Goal: Task Accomplishment & Management: Complete application form

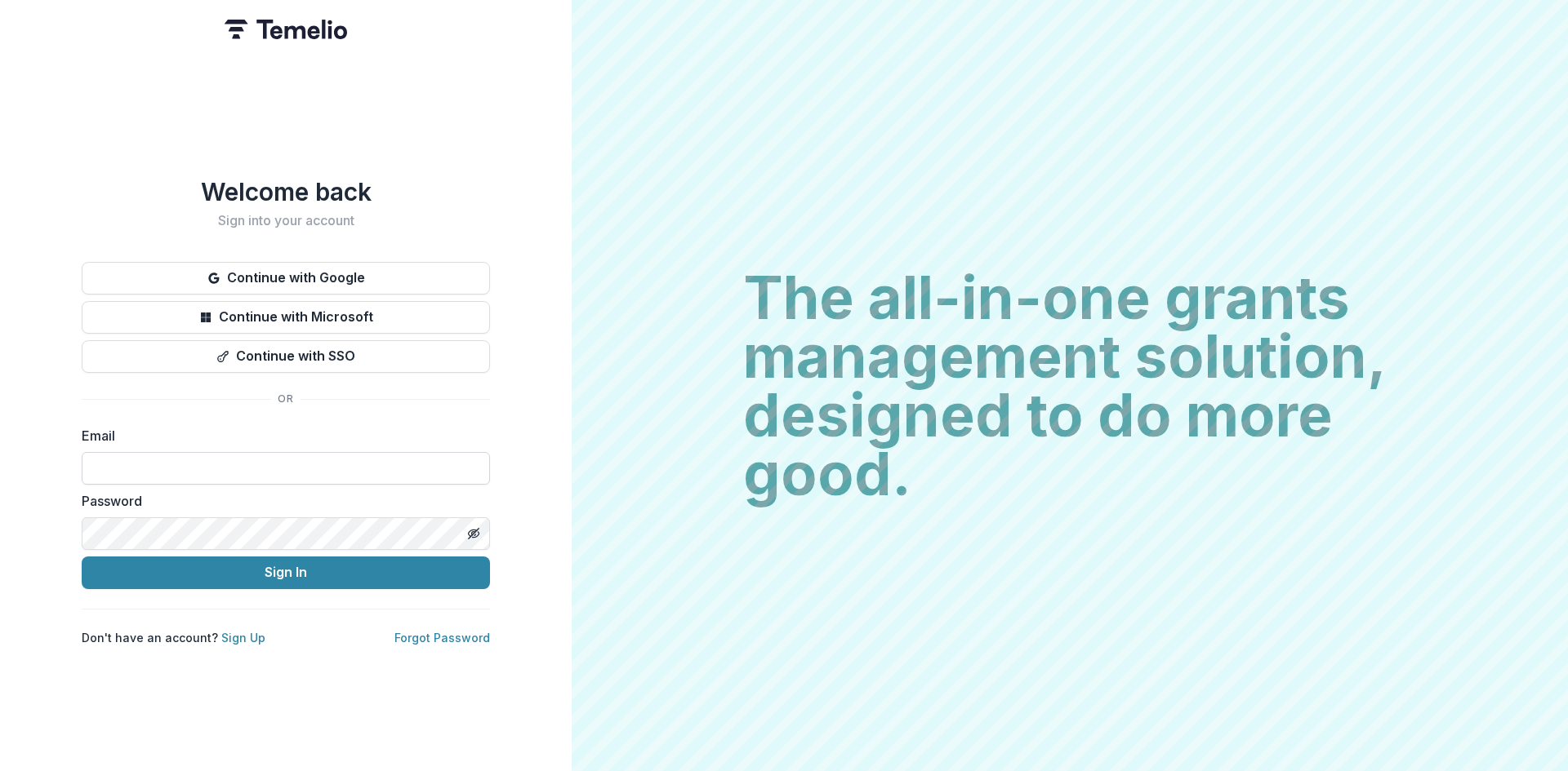
click at [356, 459] on input at bounding box center [286, 469] width 409 height 33
type input "**********"
click at [354, 566] on button "Sign In" at bounding box center [286, 573] width 409 height 33
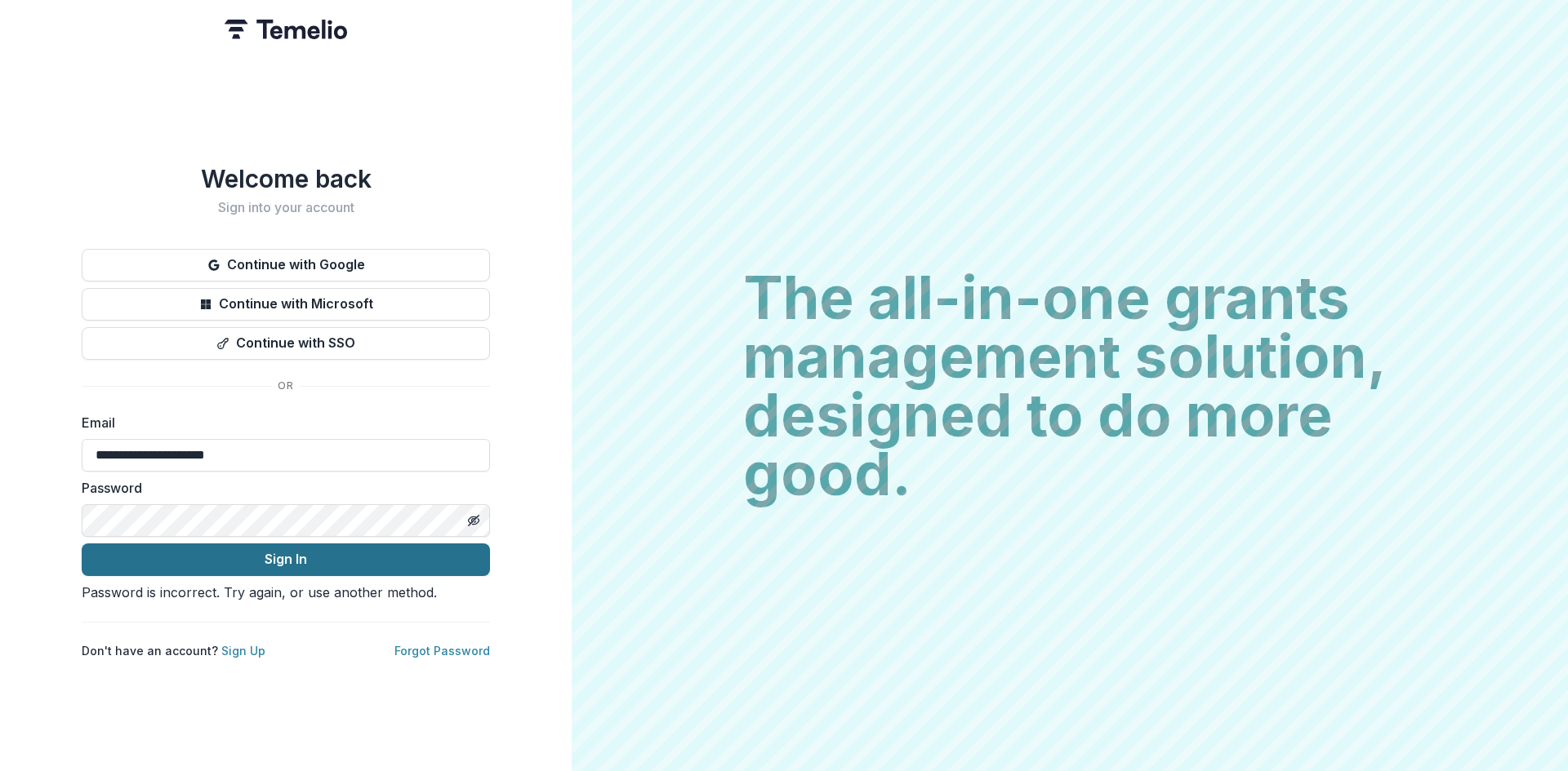
click at [245, 543] on button "Sign In" at bounding box center [286, 560] width 409 height 33
click at [12, 496] on div "**********" at bounding box center [286, 385] width 571 height 771
click at [146, 552] on button "Sign In" at bounding box center [286, 560] width 409 height 33
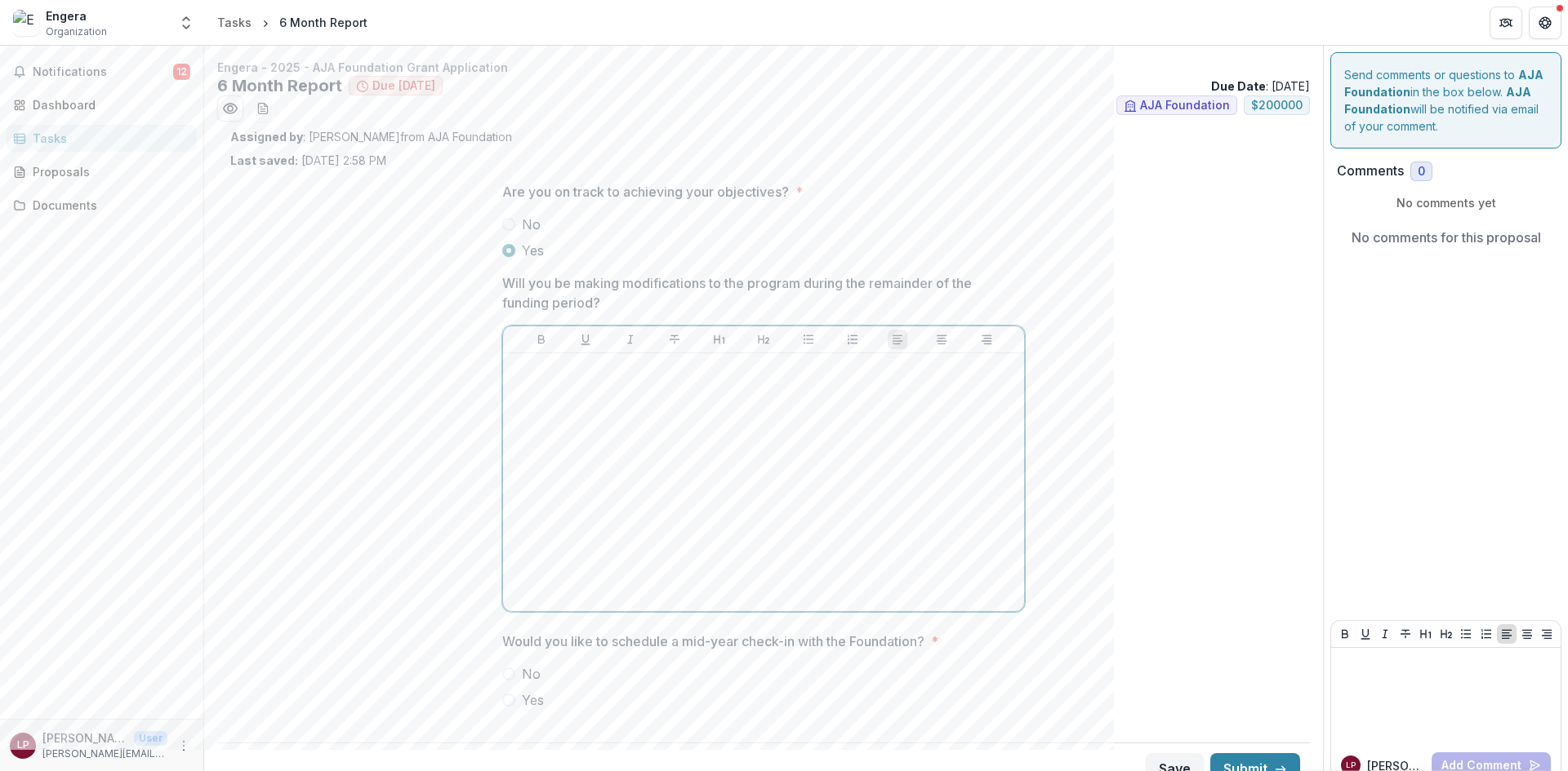
click at [657, 387] on div at bounding box center [764, 482] width 508 height 245
click at [522, 673] on span "No" at bounding box center [532, 674] width 19 height 20
click at [1494, 365] on div "Send comments or questions to AJA Foundation in the box below. AJA Foundation w…" at bounding box center [1446, 421] width 244 height 750
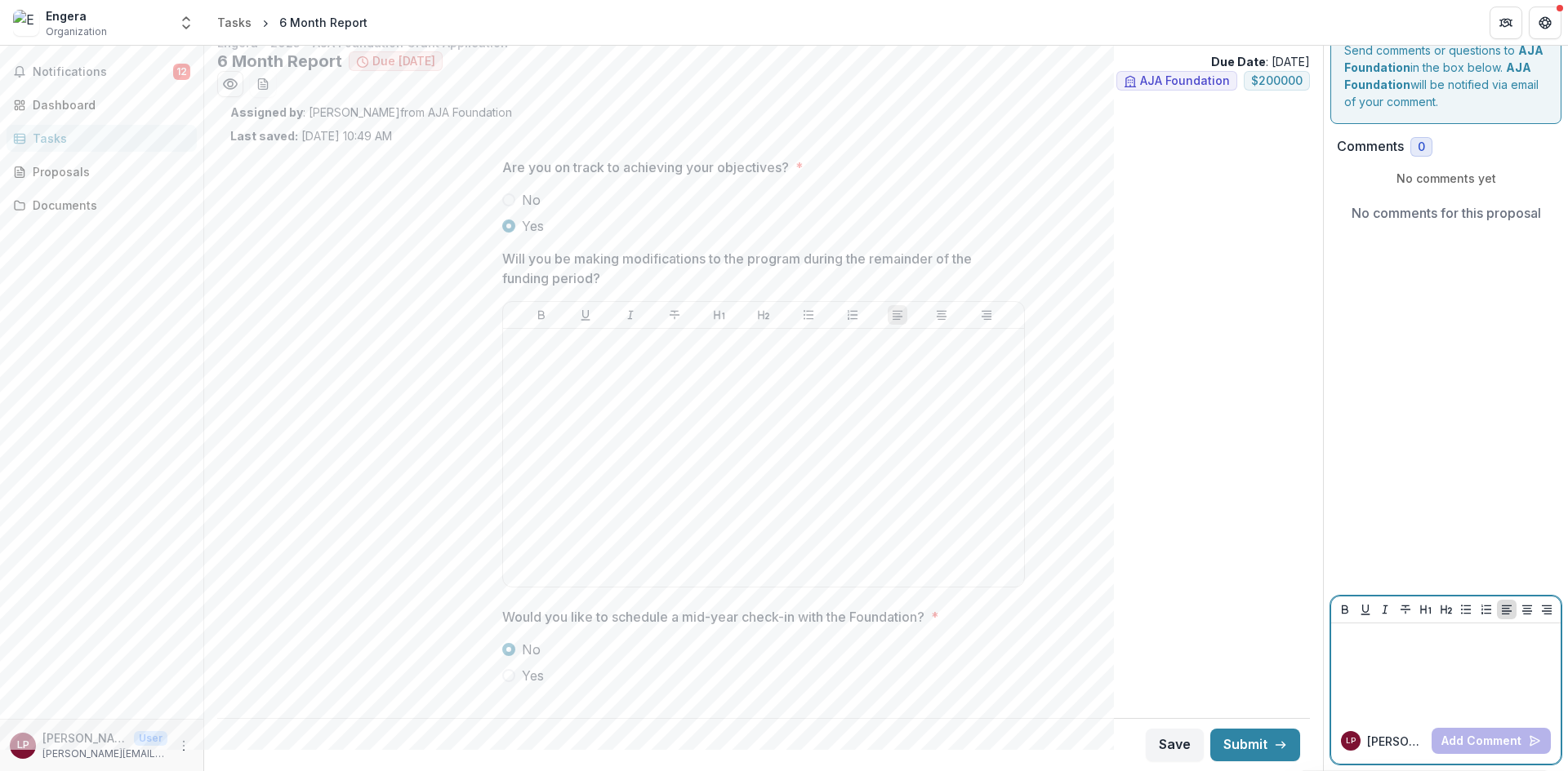
click at [1422, 653] on div at bounding box center [1446, 671] width 216 height 81
click at [1501, 740] on button "Add Comment" at bounding box center [1491, 741] width 119 height 26
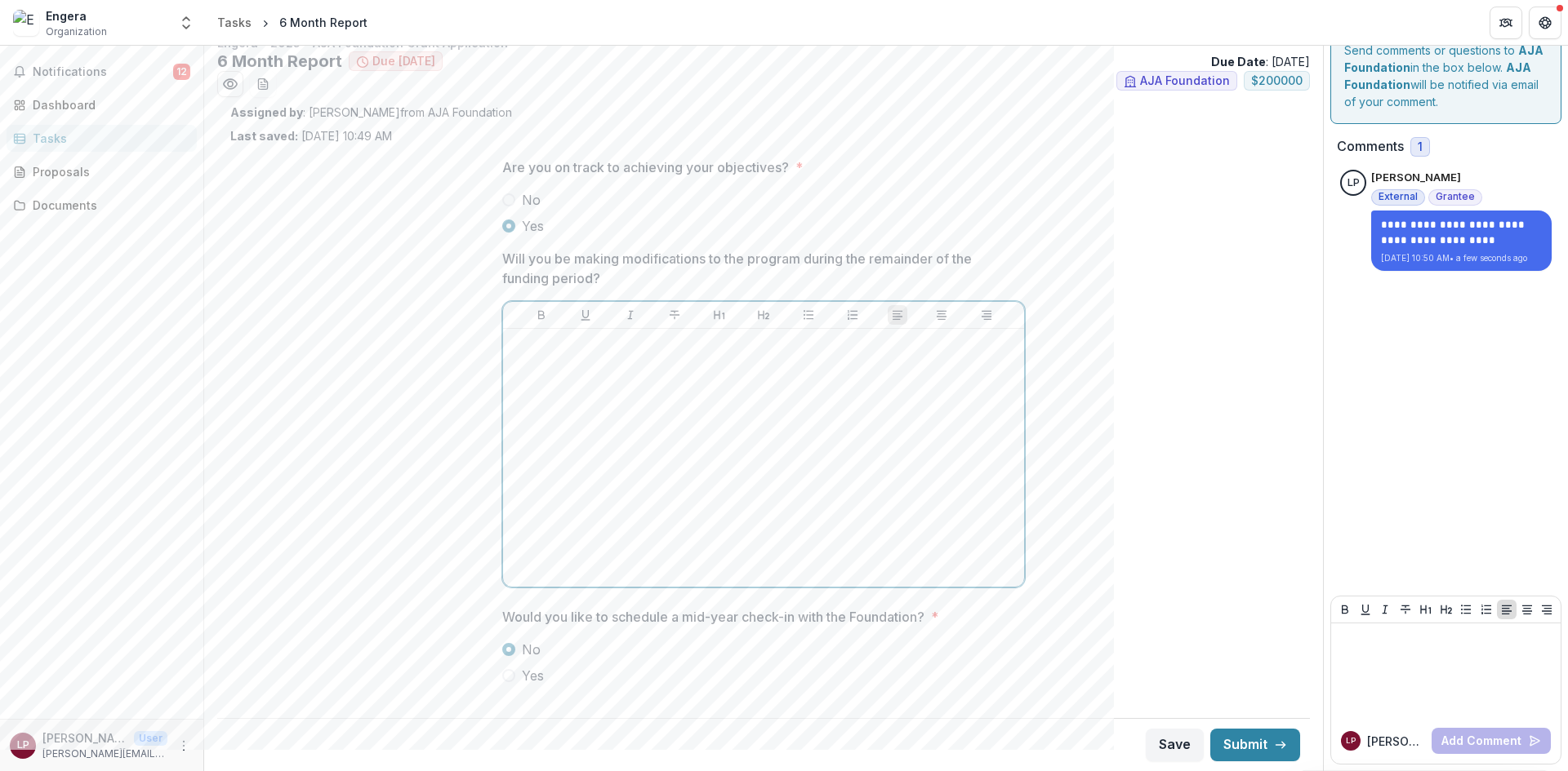
click at [844, 436] on div at bounding box center [764, 458] width 508 height 245
drag, startPoint x: 501, startPoint y: 254, endPoint x: 634, endPoint y: 283, distance: 136.1
click at [634, 283] on p "Will you be making modifications to the program during the remainder of the fun…" at bounding box center [758, 268] width 513 height 39
drag, startPoint x: 631, startPoint y: 259, endPoint x: 607, endPoint y: 286, distance: 36.1
click at [607, 286] on p "Will you be making modifications to the program during the remainder of the fun…" at bounding box center [758, 268] width 513 height 39
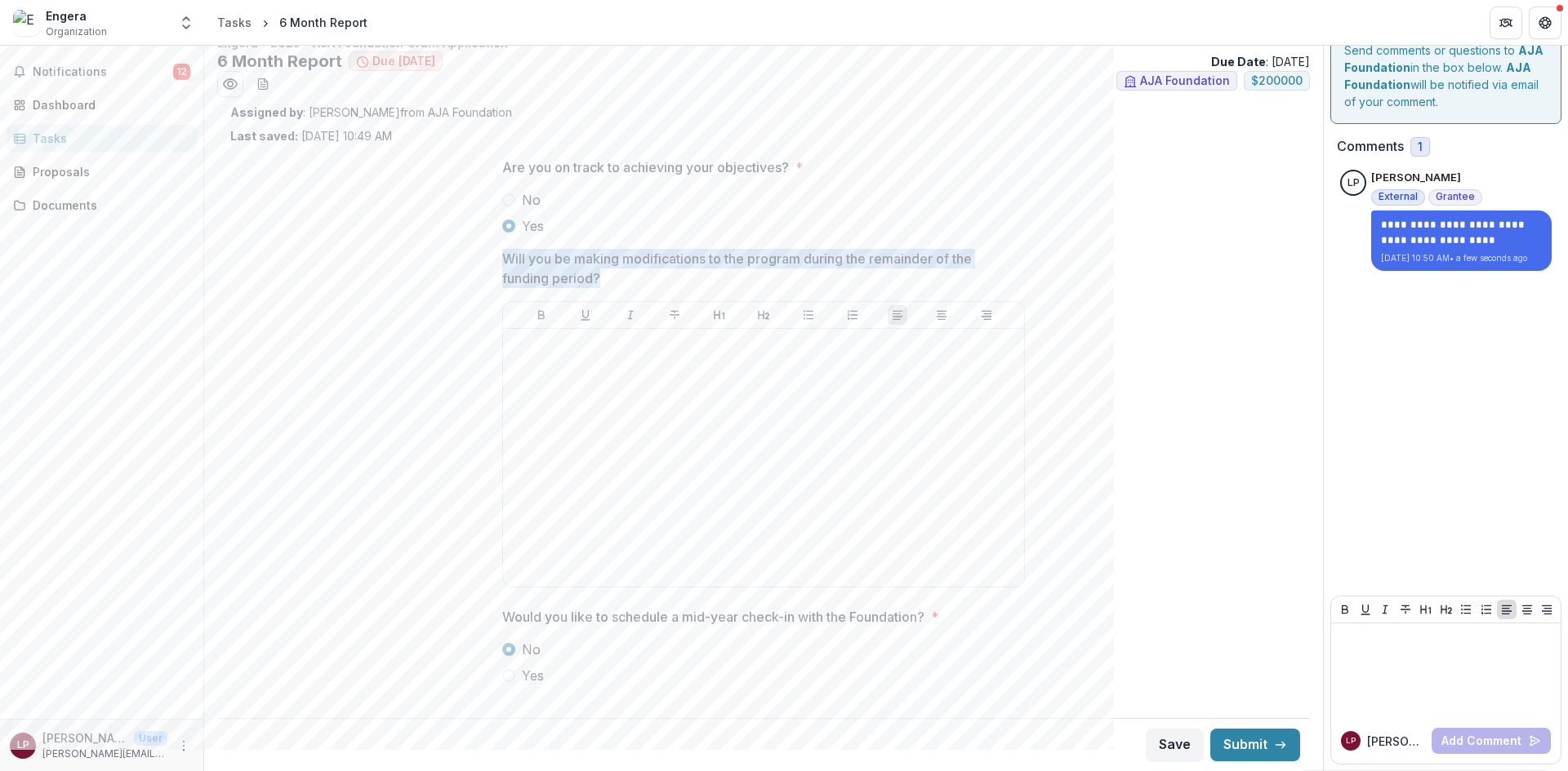
drag, startPoint x: 607, startPoint y: 286, endPoint x: 494, endPoint y: 260, distance: 116.0
click at [494, 260] on div "Are you on track to achieving your objectives? * No Yes Will you be making modi…" at bounding box center [764, 428] width 549 height 568
copy p "Will you be making modifications to the program during the remainder of the fun…"
click at [511, 203] on span at bounding box center [508, 200] width 13 height 13
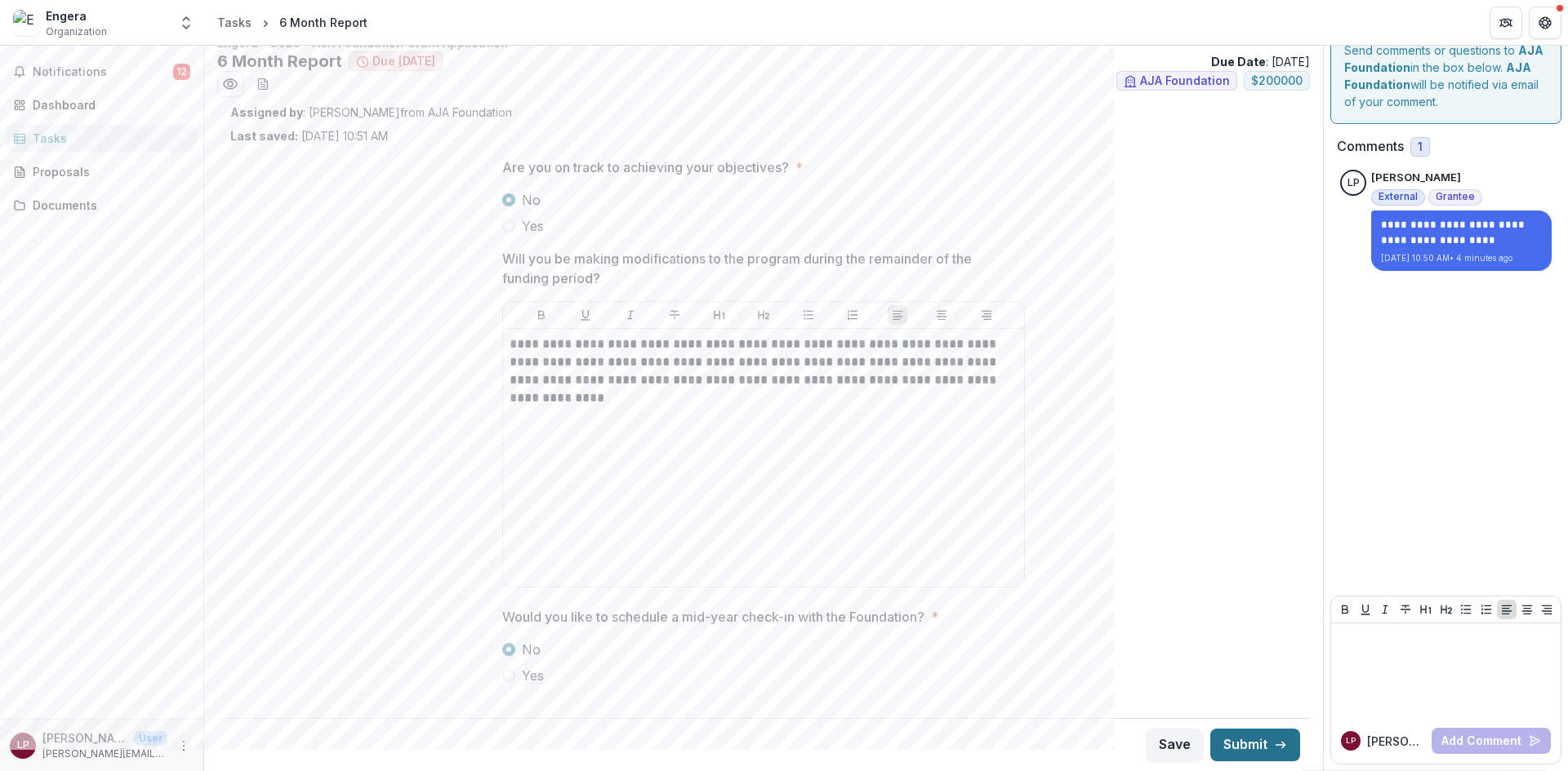
click at [1274, 748] on icon "button" at bounding box center [1280, 745] width 13 height 13
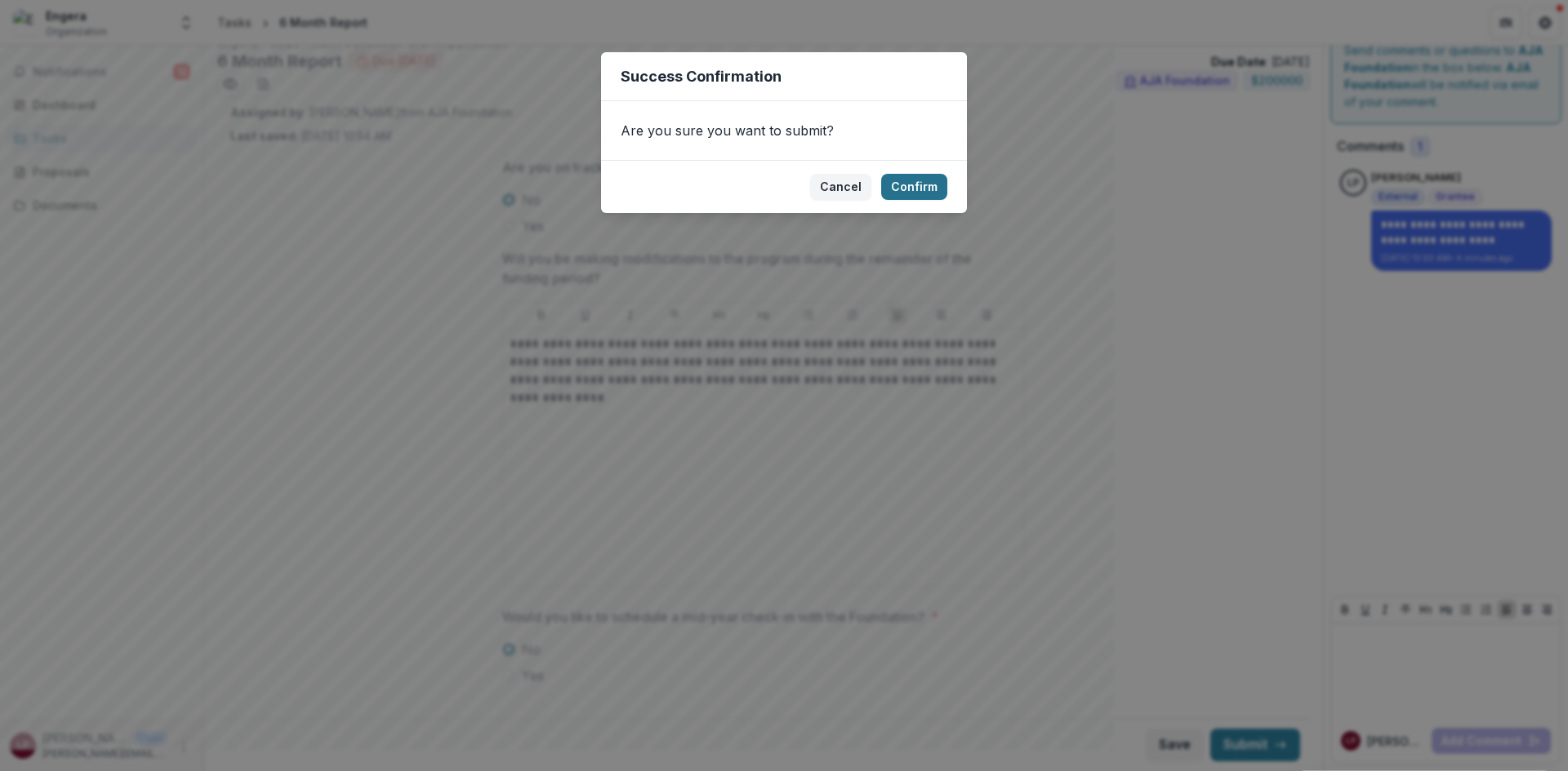
click at [913, 196] on button "Confirm" at bounding box center [914, 187] width 66 height 26
